Goal: Use online tool/utility: Use online tool/utility

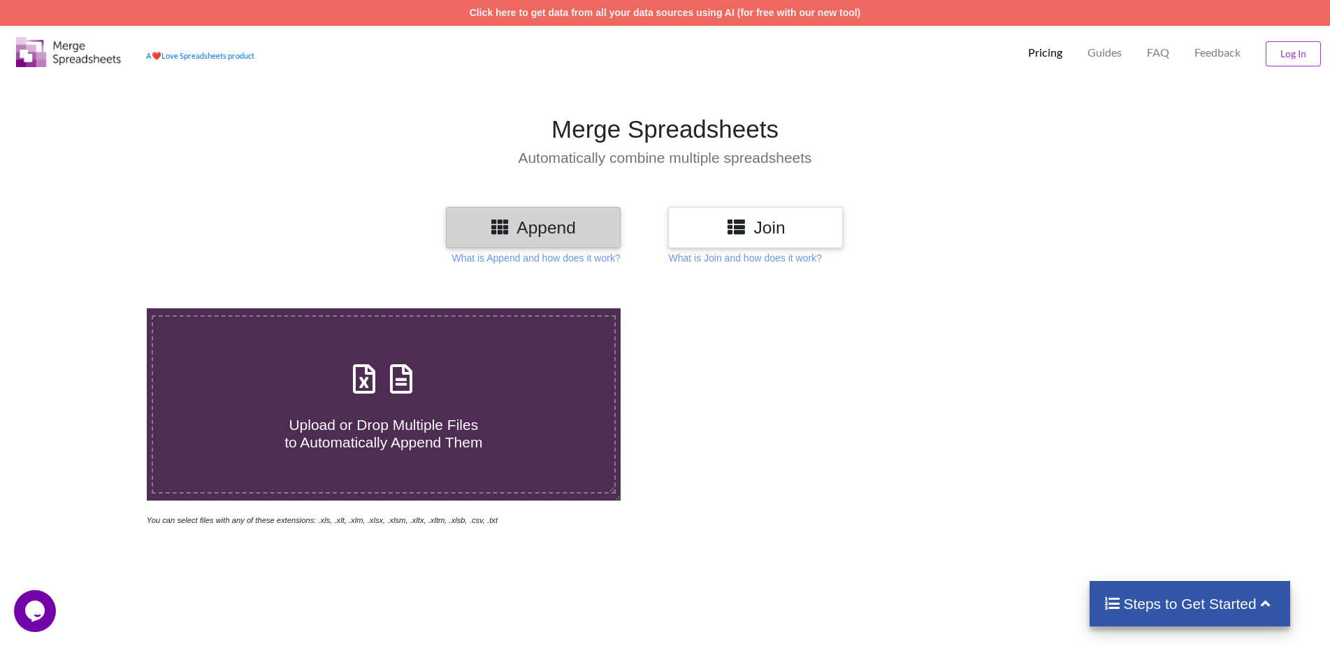
click at [529, 229] on h3 "Append" at bounding box center [533, 227] width 154 height 20
click at [374, 430] on span "Upload or Drop Multiple Files to Automatically Append Them" at bounding box center [383, 433] width 198 height 34
click at [95, 308] on input "Upload or Drop Multiple Files to Automatically Append Them" at bounding box center [95, 308] width 0 height 0
type input "C:\fakepath\SHRI SAI OFFSET CC 24-25 BOM_Statement_FTP_00035_xxxxxxxx3405_20240…"
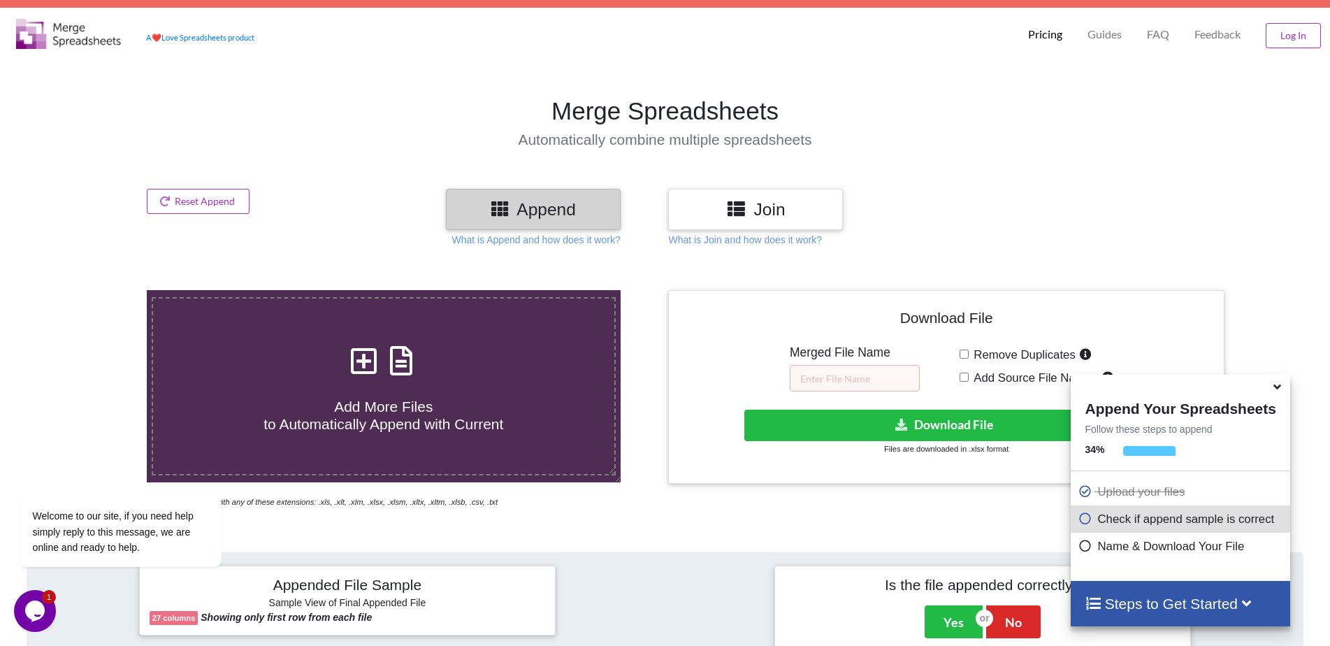
scroll to position [10, 0]
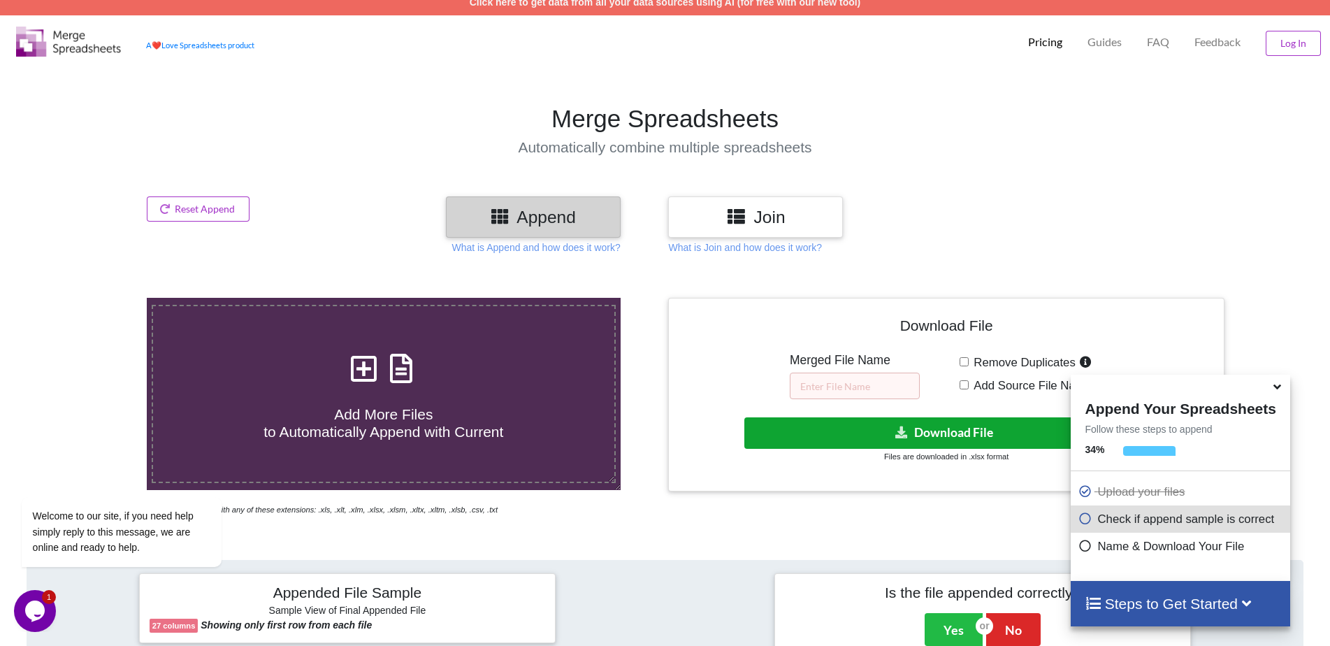
click at [951, 433] on button "Download File" at bounding box center [944, 432] width 401 height 31
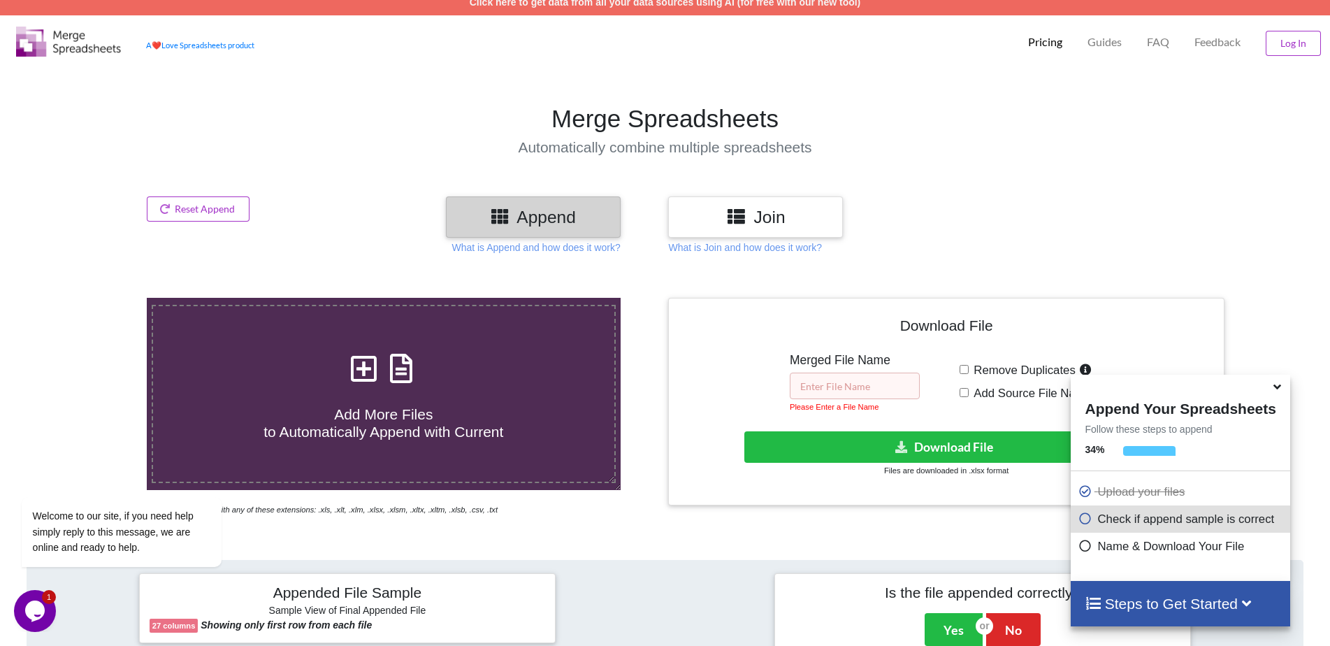
click at [815, 384] on input "text" at bounding box center [855, 385] width 130 height 27
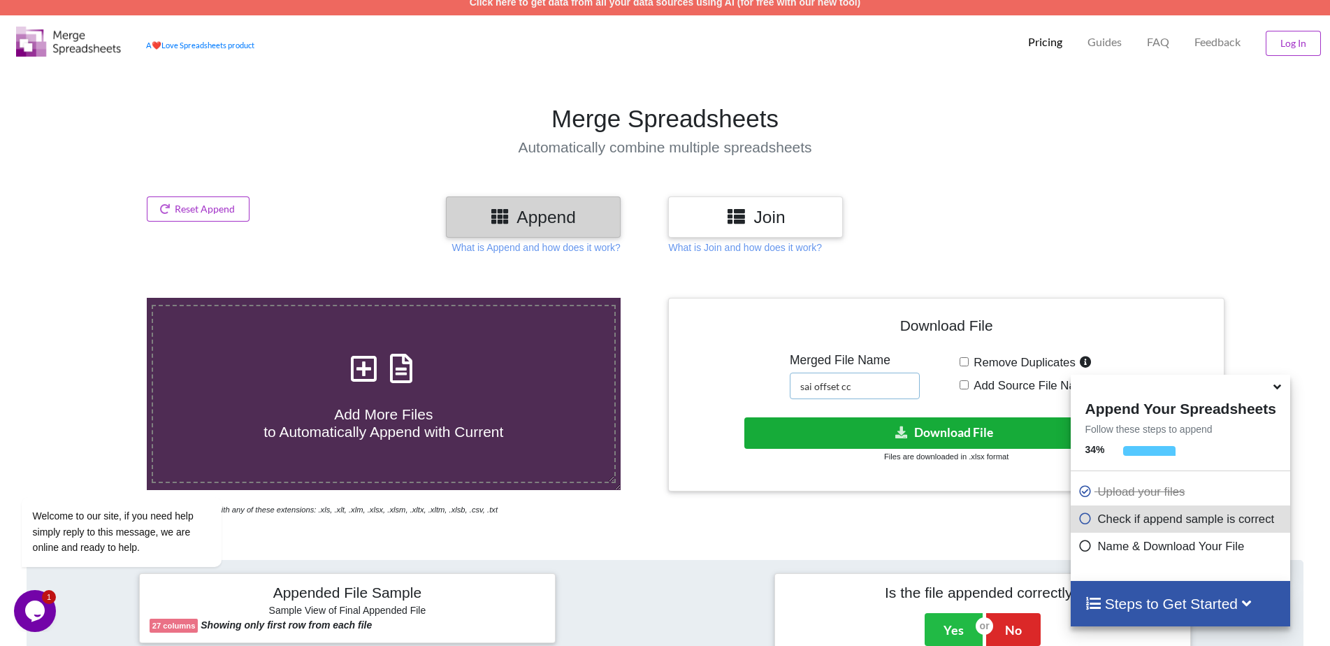
type input "sai offset cc"
click at [936, 424] on button "Download File" at bounding box center [944, 432] width 401 height 31
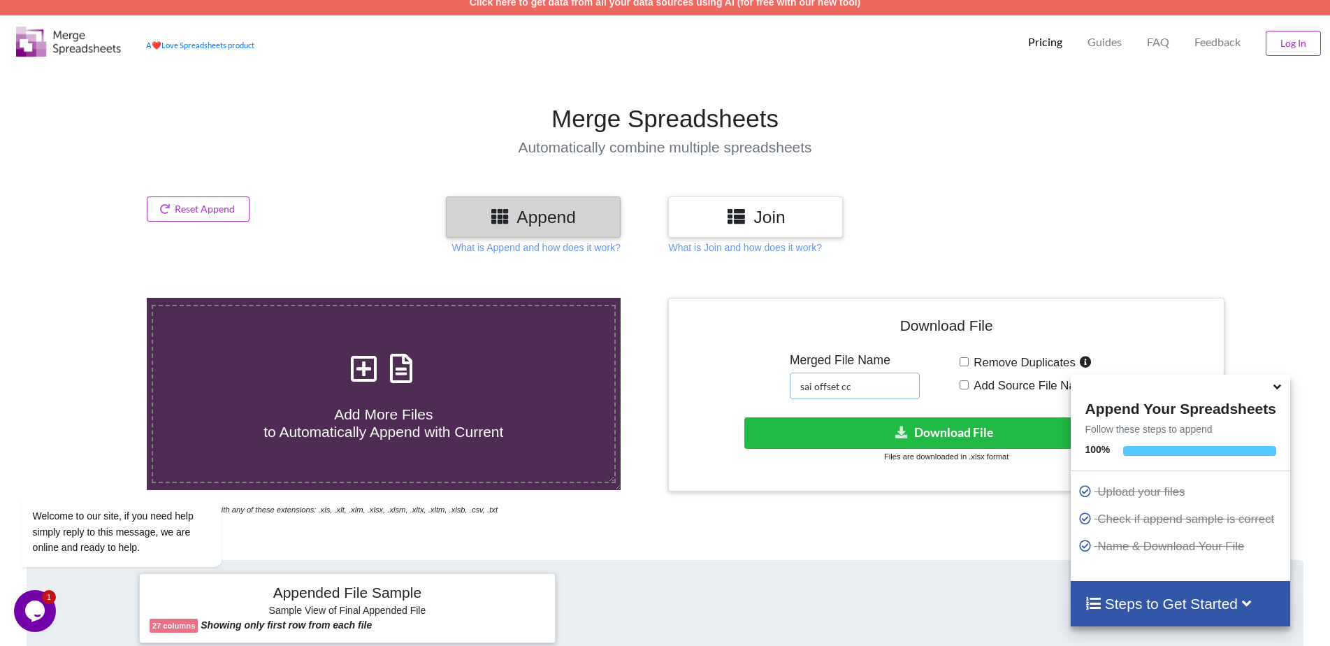
click at [864, 391] on input "sai offset cc" at bounding box center [855, 385] width 130 height 27
click at [863, 391] on input "sai offset cc" at bounding box center [855, 385] width 130 height 27
click at [776, 393] on div "Download File Merged File Name sai offset cc Remove Duplicates Add Source File …" at bounding box center [946, 394] width 535 height 173
click at [1277, 388] on icon at bounding box center [1277, 384] width 15 height 13
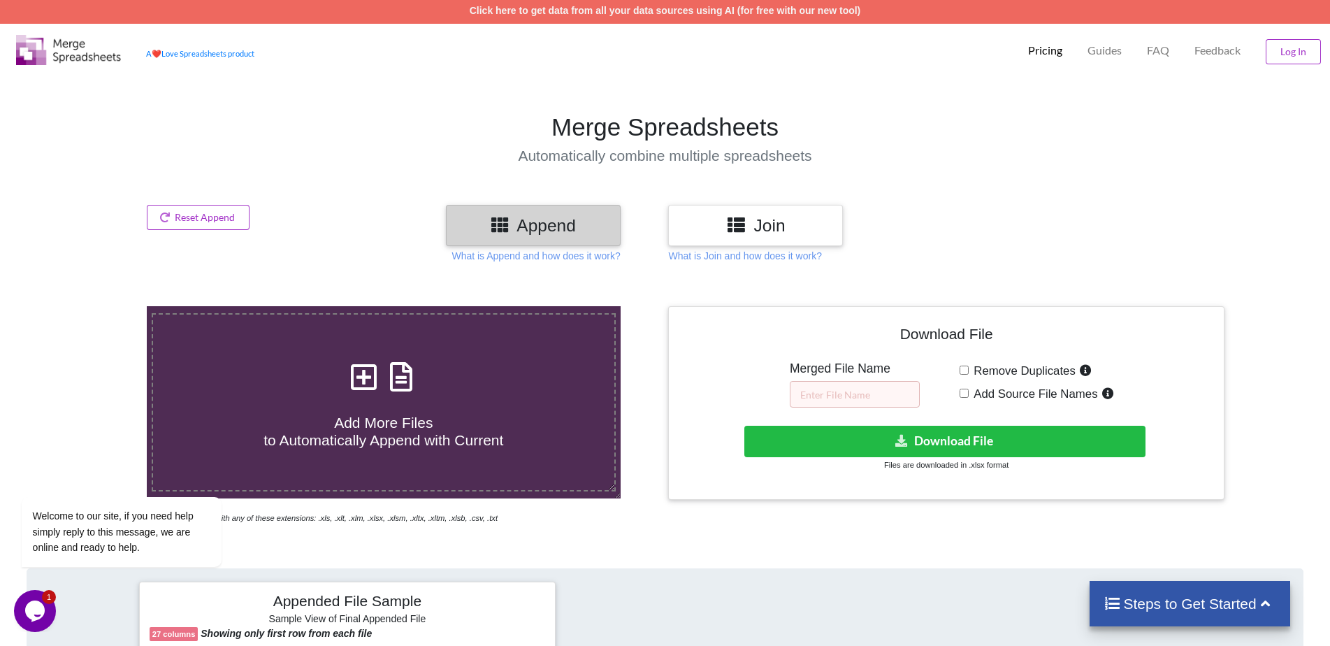
scroll to position [0, 0]
